Goal: Task Accomplishment & Management: Use online tool/utility

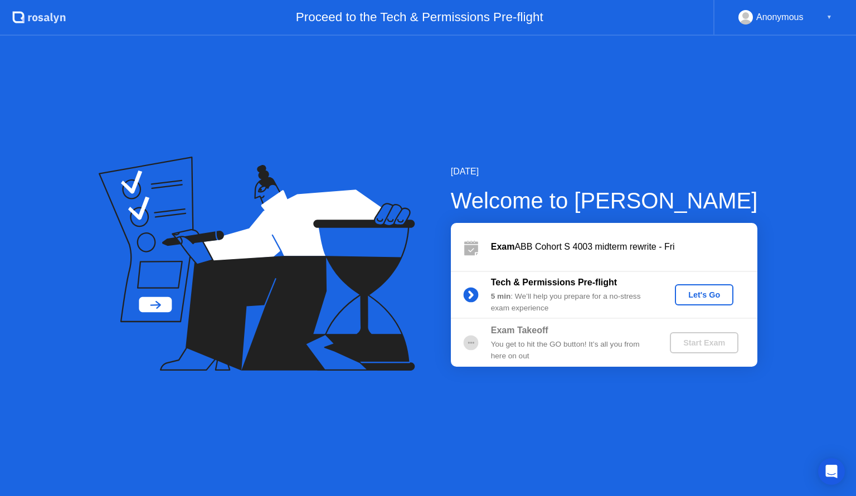
click at [716, 292] on div "Let's Go" at bounding box center [704, 294] width 50 height 9
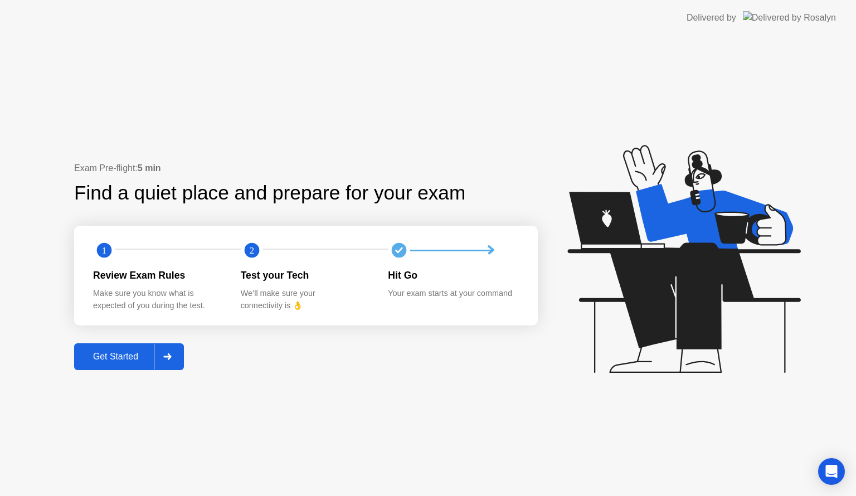
click at [135, 354] on div "Get Started" at bounding box center [115, 357] width 76 height 10
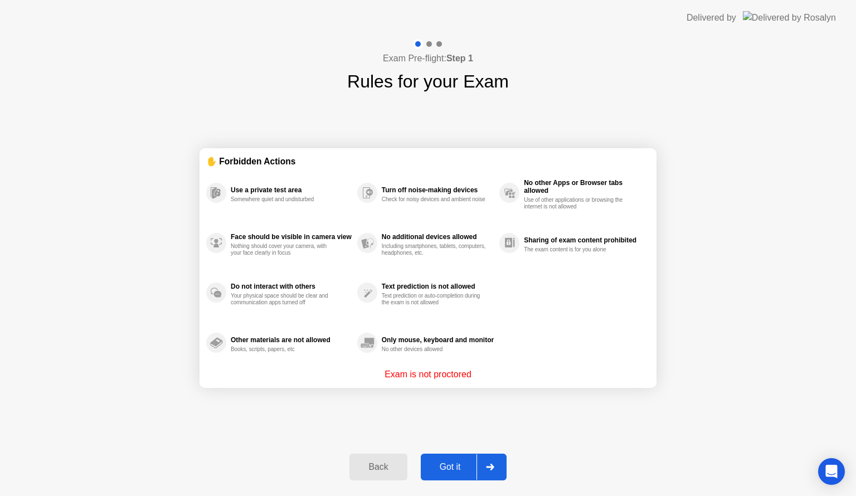
click at [462, 462] on div "Got it" at bounding box center [450, 467] width 52 height 10
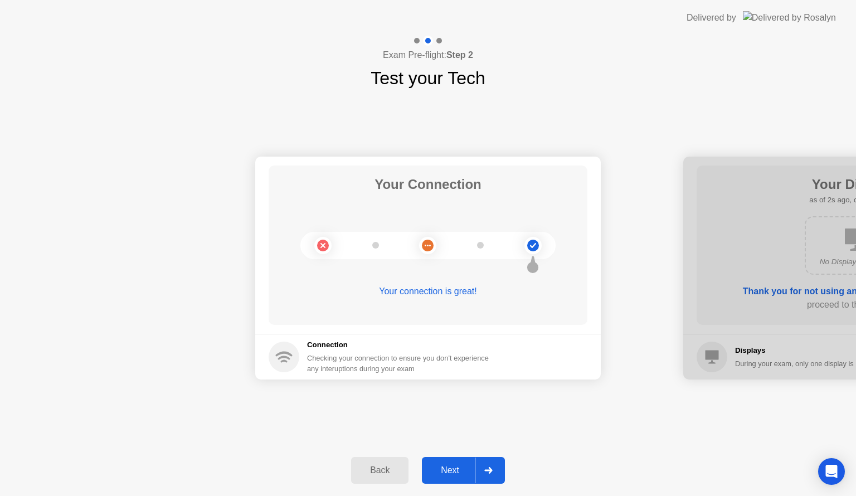
click at [446, 459] on button "Next" at bounding box center [463, 470] width 83 height 27
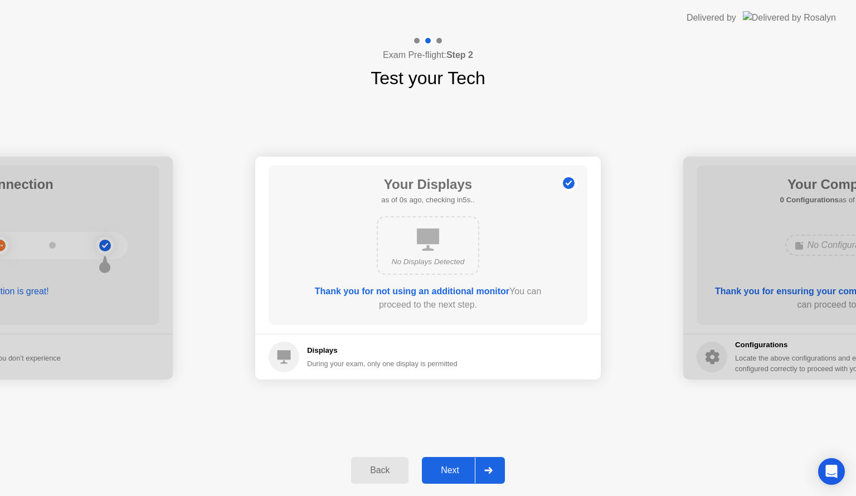
click at [446, 459] on button "Next" at bounding box center [463, 470] width 83 height 27
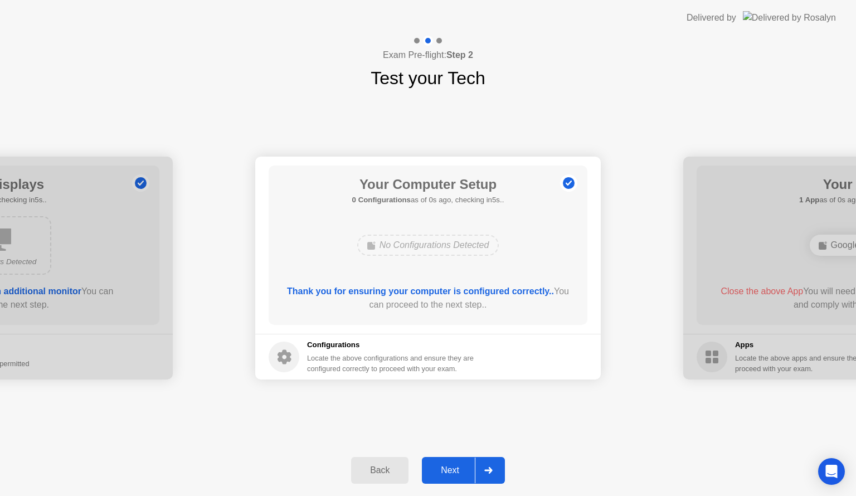
click at [446, 459] on button "Next" at bounding box center [463, 470] width 83 height 27
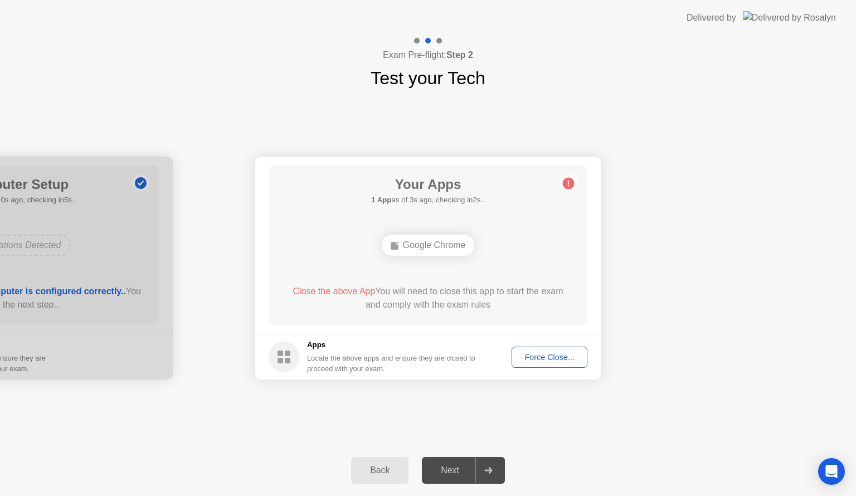
click at [575, 359] on div "Force Close..." at bounding box center [549, 357] width 68 height 9
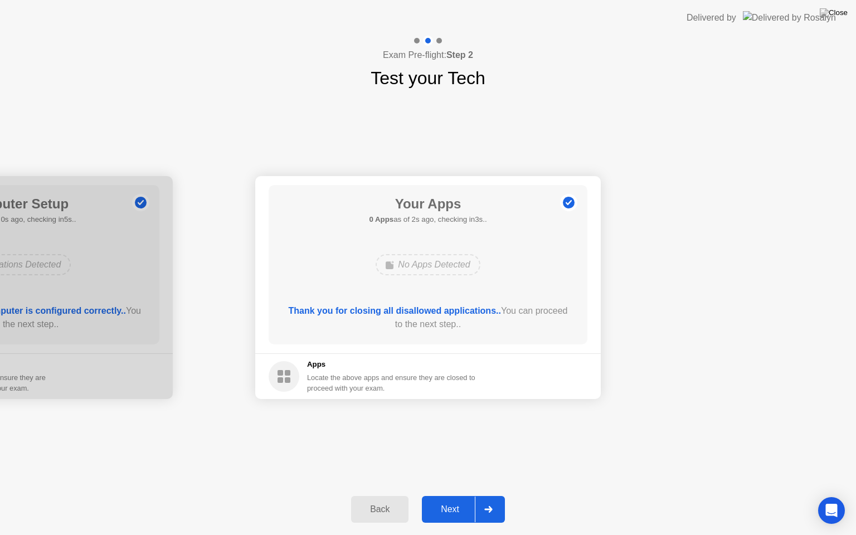
click at [442, 495] on button "Next" at bounding box center [463, 509] width 83 height 27
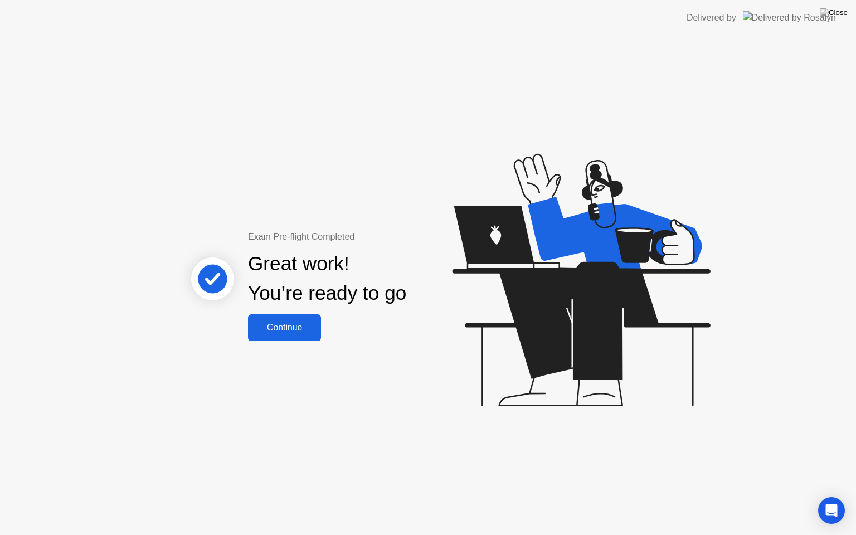
click at [301, 327] on div "Continue" at bounding box center [284, 328] width 66 height 10
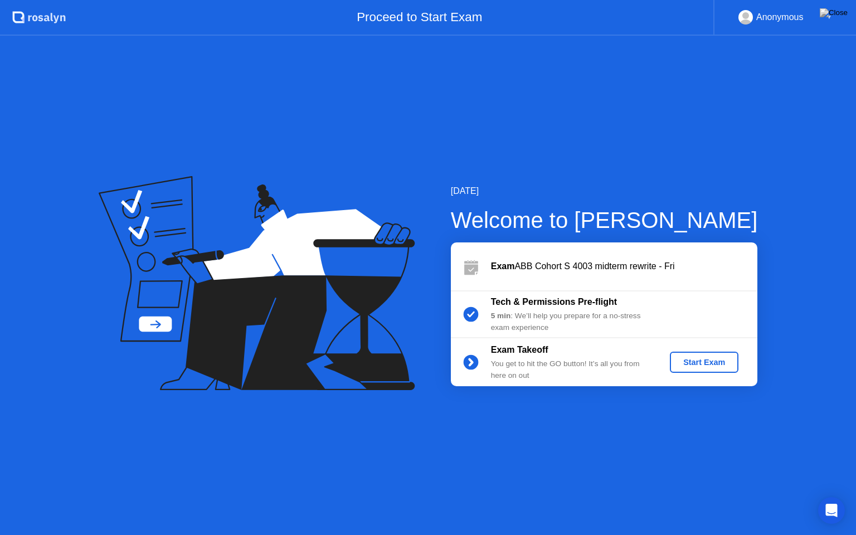
click at [705, 358] on div "Start Exam" at bounding box center [704, 362] width 60 height 9
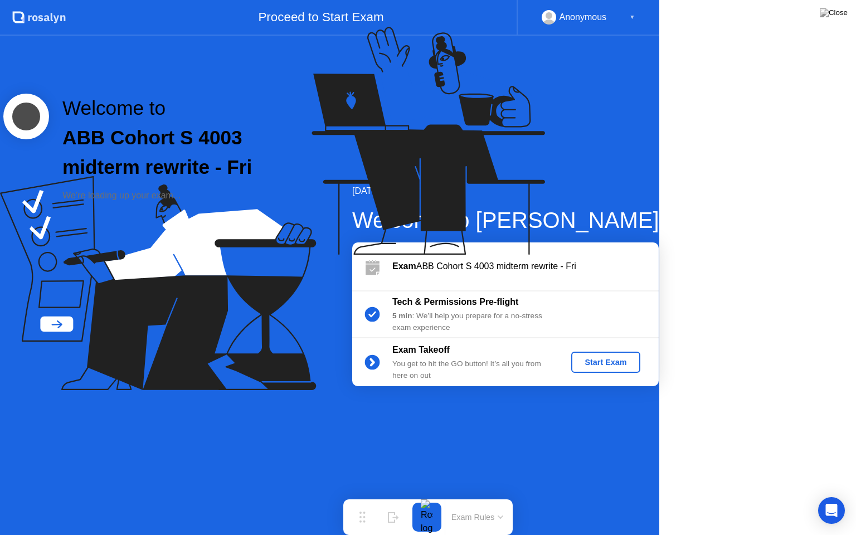
click at [569, 289] on icon at bounding box center [425, 145] width 287 height 285
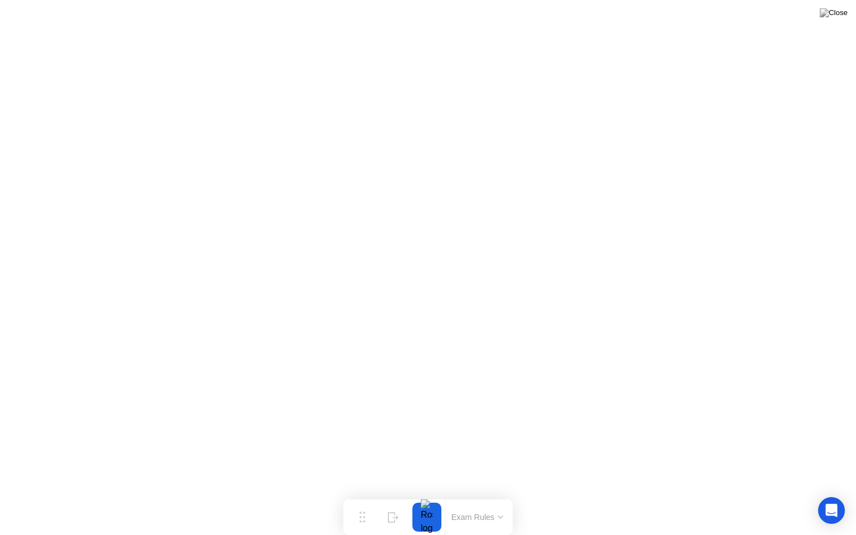
click at [462, 495] on div "Exam Rules" at bounding box center [477, 517] width 65 height 36
click at [475, 495] on button "Exam Rules" at bounding box center [477, 517] width 59 height 10
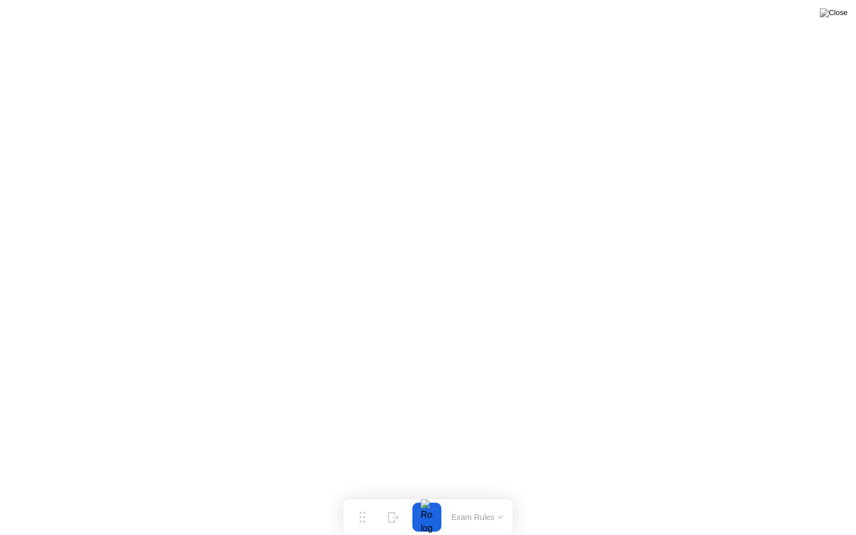
click at [479, 495] on button "Exam Rules" at bounding box center [477, 517] width 59 height 10
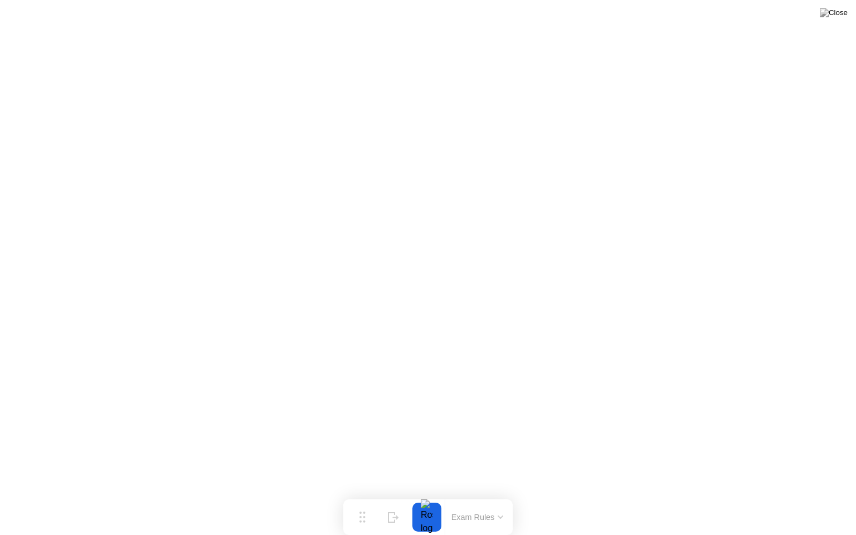
click at [484, 495] on button "Exam Rules" at bounding box center [477, 517] width 59 height 10
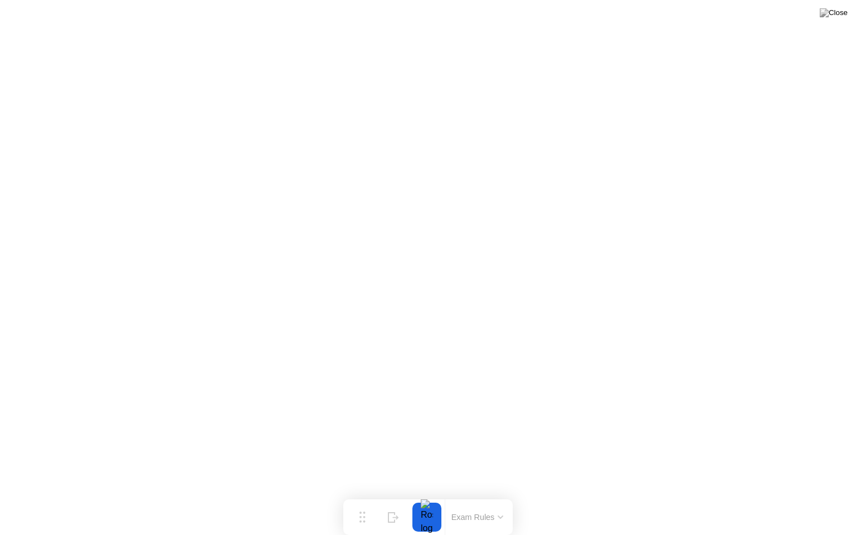
click at [485, 495] on button "Exam Rules" at bounding box center [477, 517] width 59 height 10
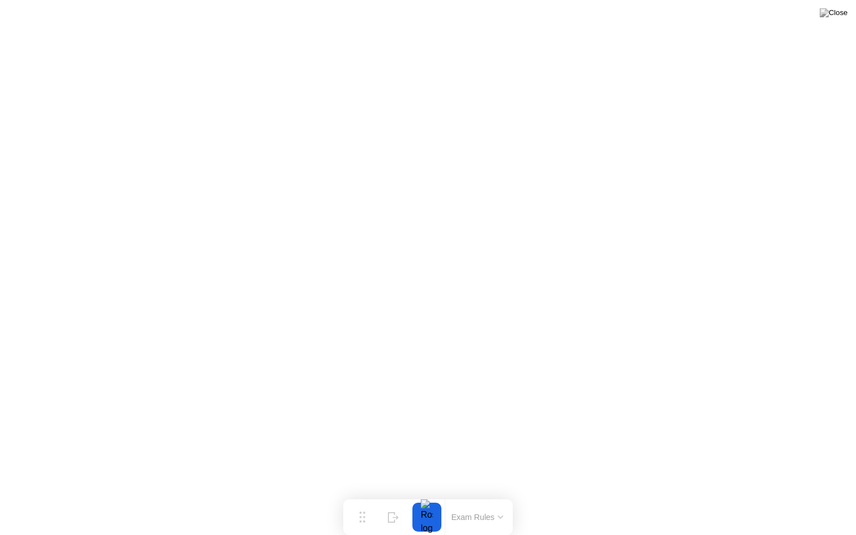
click at [484, 495] on div "Exam Rules" at bounding box center [477, 517] width 65 height 36
click at [486, 495] on button "Exam Rules" at bounding box center [477, 517] width 59 height 10
